Goal: Transaction & Acquisition: Purchase product/service

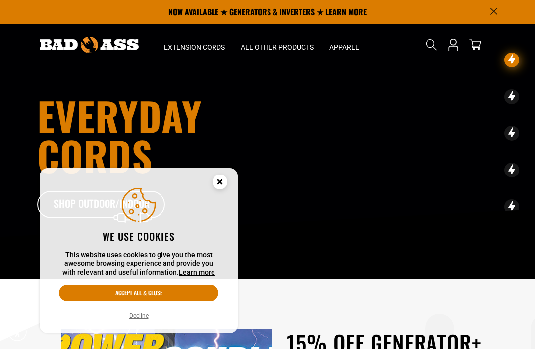
click at [228, 181] on icon "Cookie Consent" at bounding box center [220, 183] width 30 height 30
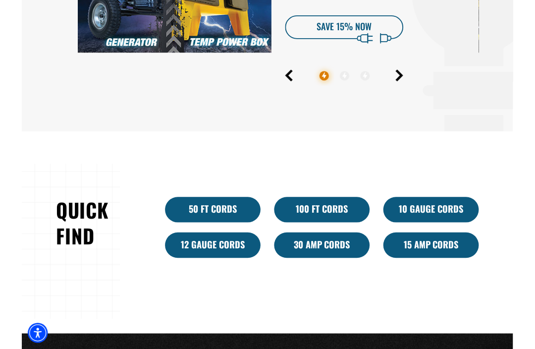
scroll to position [460, 0]
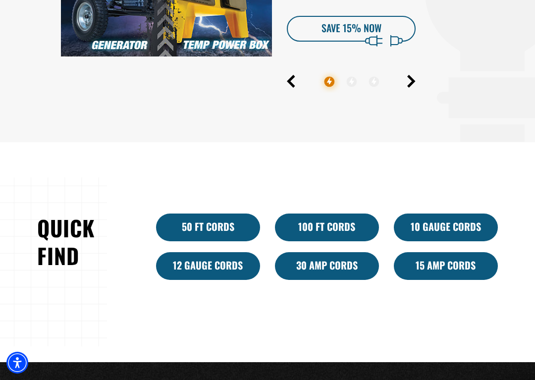
click at [337, 224] on link "100 Ft Cords" at bounding box center [327, 227] width 104 height 28
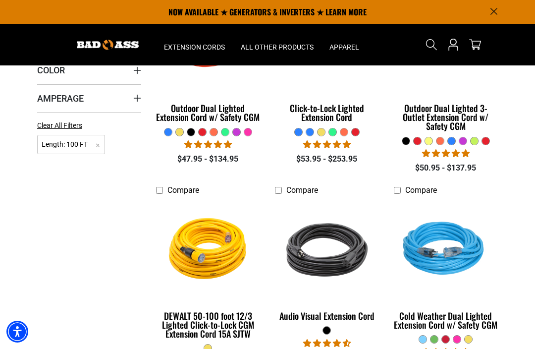
scroll to position [271, 0]
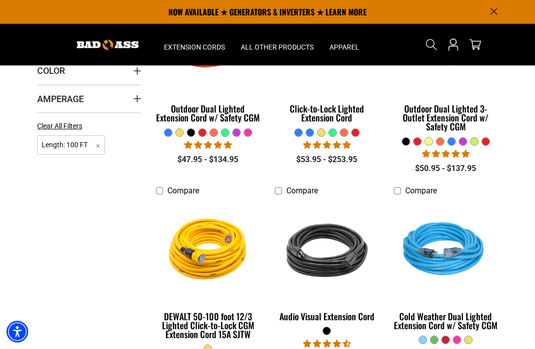
click at [223, 317] on div "DEWALT 50-100 foot 12/3 Lighted Click-to-Lock CGM Extension Cord 15A SJTW" at bounding box center [208, 324] width 104 height 27
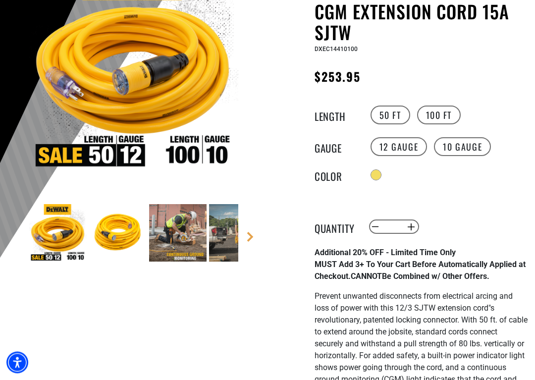
scroll to position [148, 0]
click at [446, 110] on label "100 FT" at bounding box center [439, 114] width 44 height 19
click at [444, 113] on label "100 FT" at bounding box center [439, 114] width 44 height 19
click at [442, 117] on label "100 FT" at bounding box center [439, 114] width 44 height 19
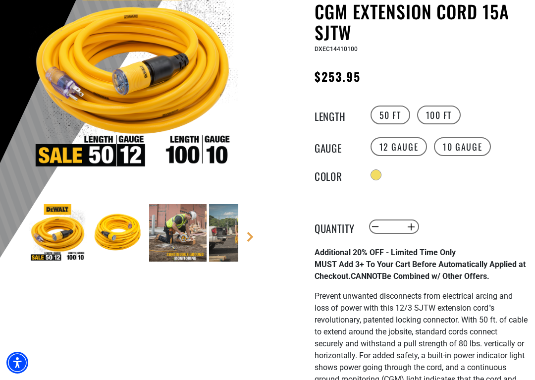
click at [455, 110] on label "100 FT" at bounding box center [439, 114] width 44 height 19
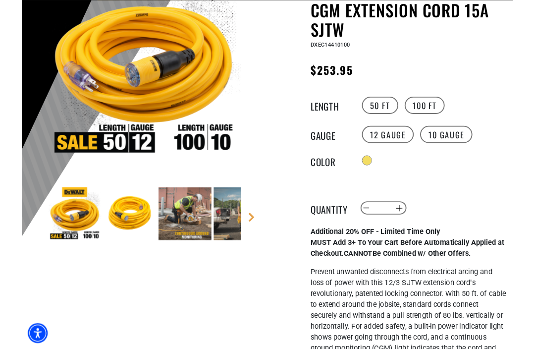
scroll to position [0, 0]
